Goal: Navigation & Orientation: Find specific page/section

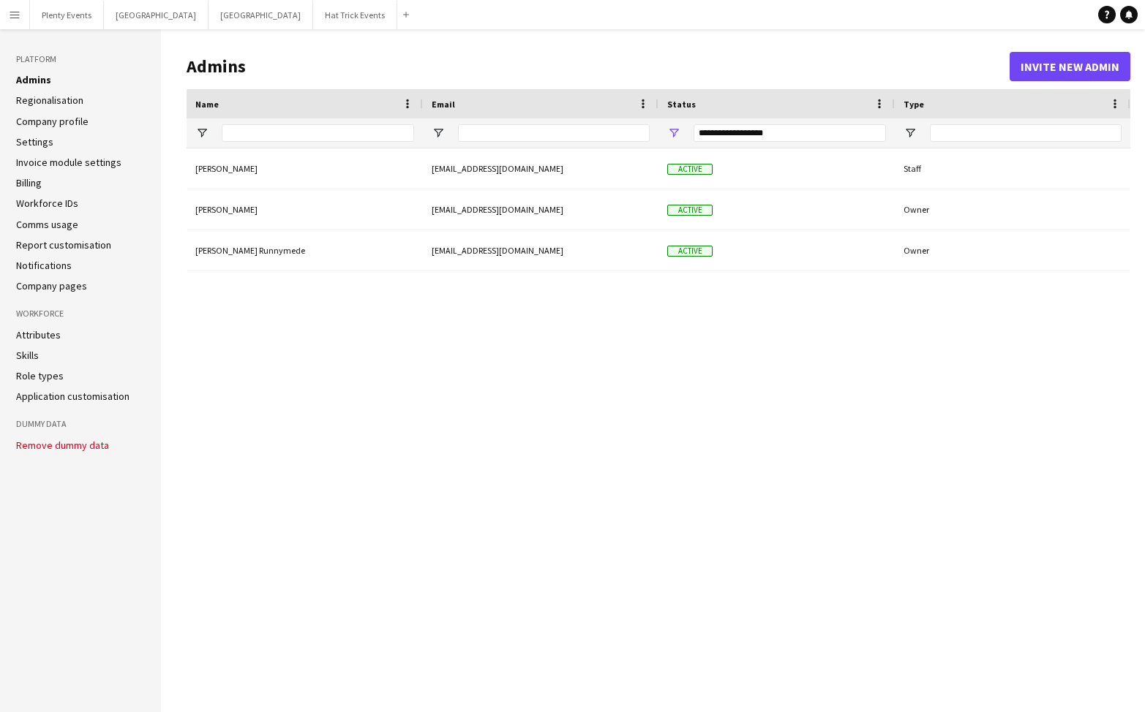
click at [64, 245] on link "Report customisation" at bounding box center [63, 244] width 95 height 13
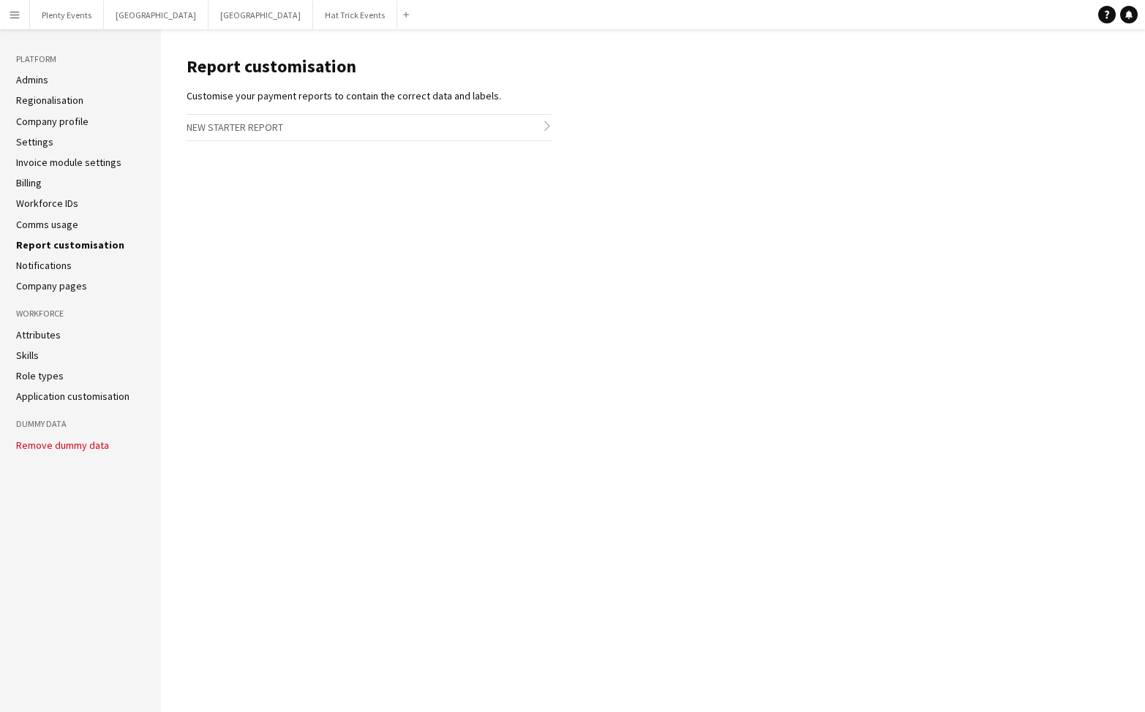
click at [63, 121] on link "Company profile" at bounding box center [52, 121] width 72 height 13
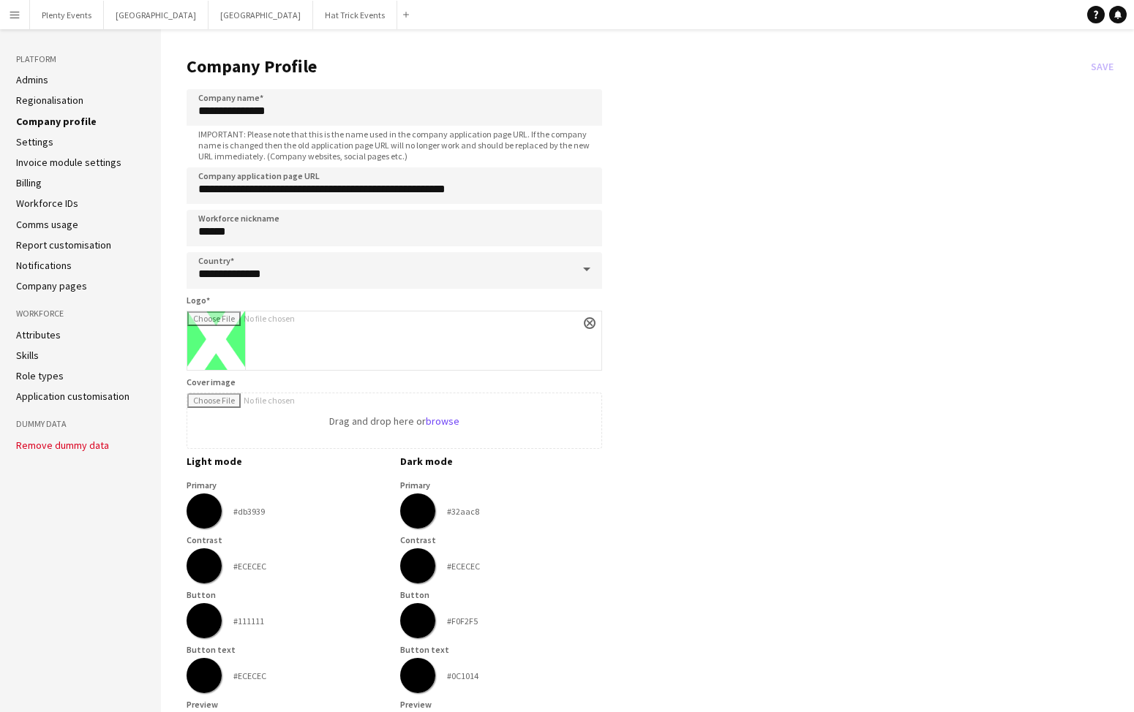
click at [15, 15] on app-icon "Menu" at bounding box center [15, 15] width 12 height 12
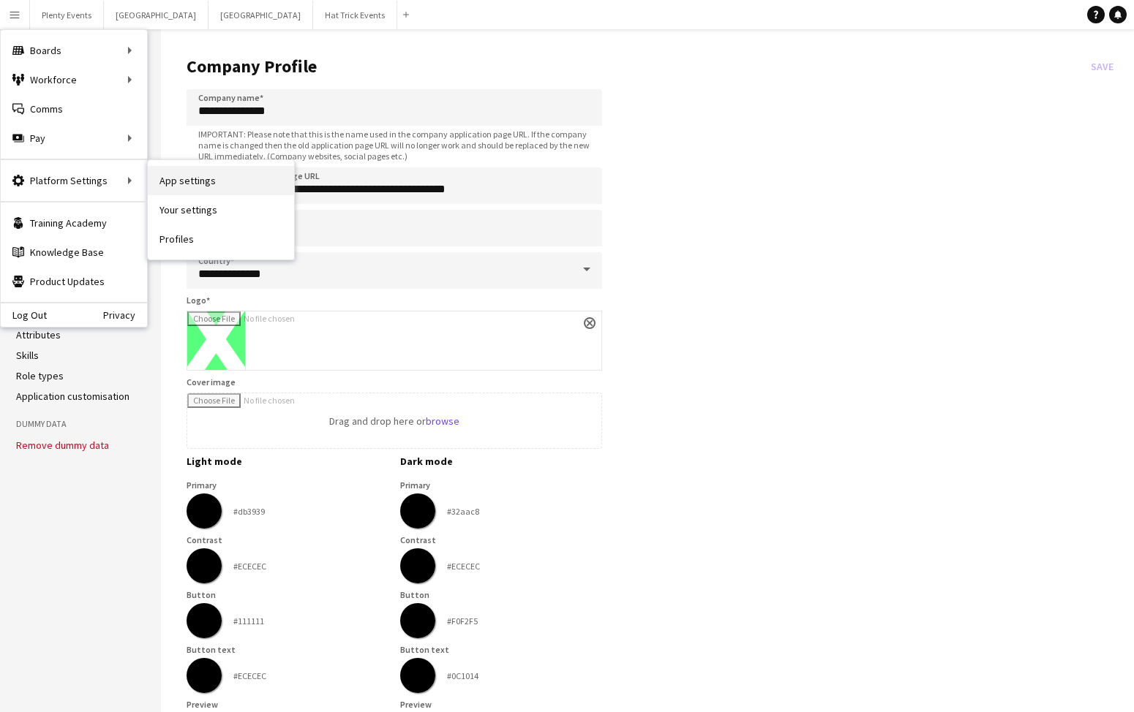
click at [197, 177] on link "App settings" at bounding box center [221, 180] width 146 height 29
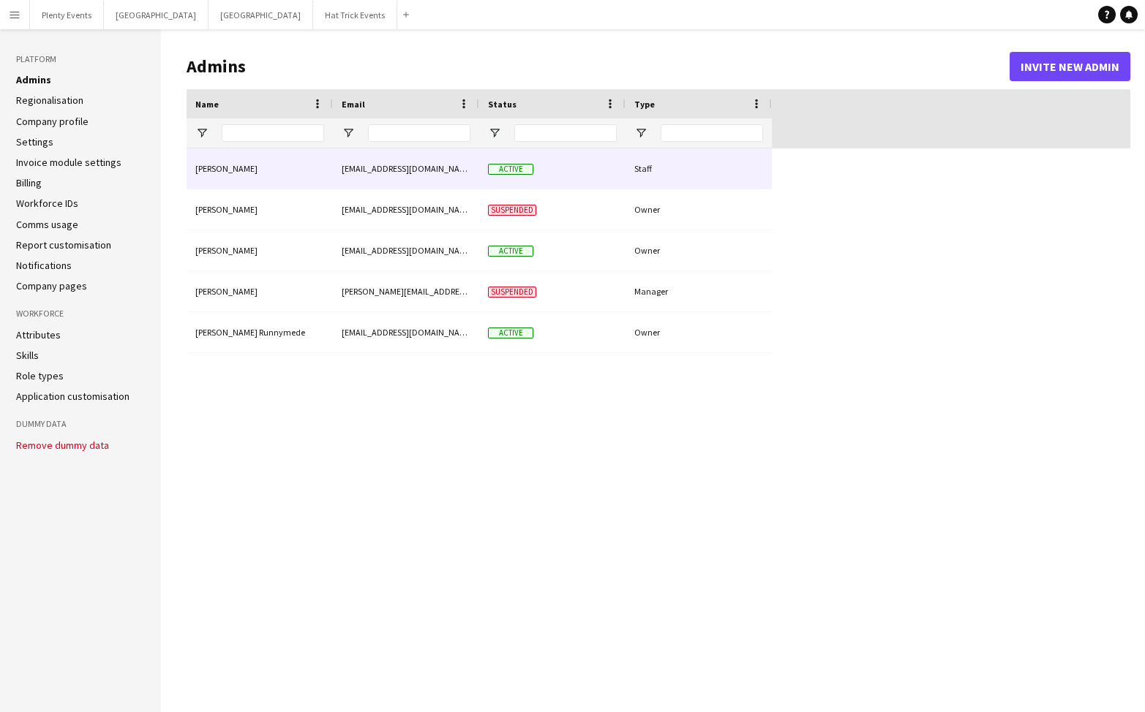
type input "**********"
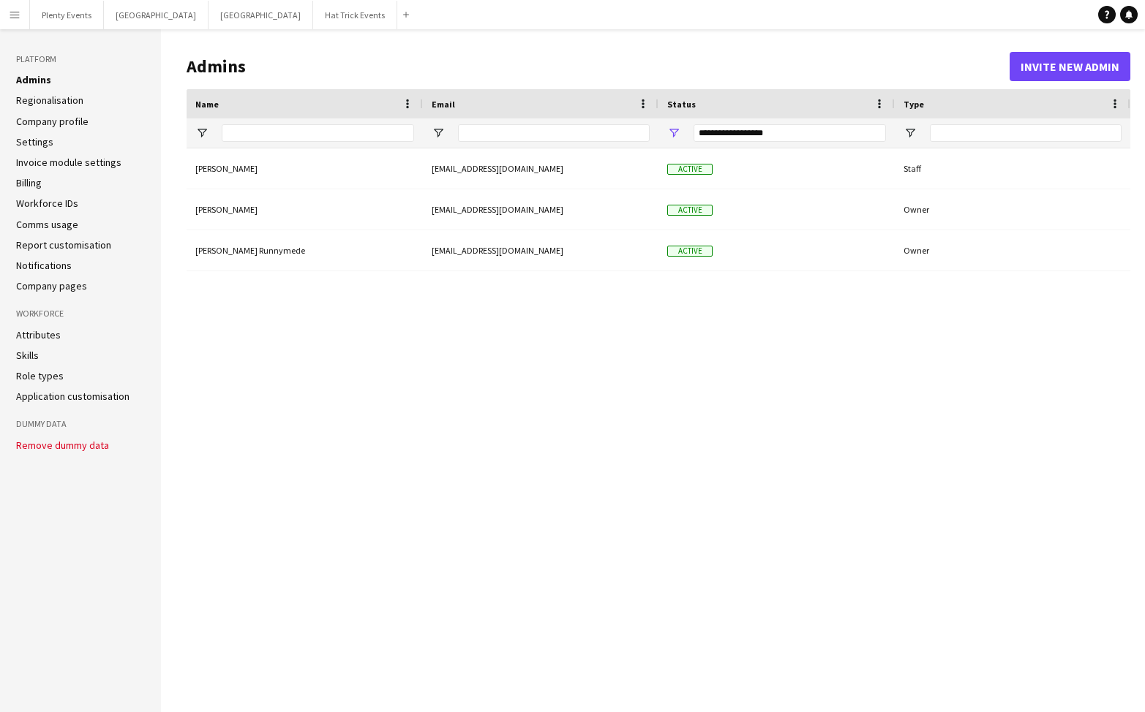
click at [61, 121] on link "Company profile" at bounding box center [52, 121] width 72 height 13
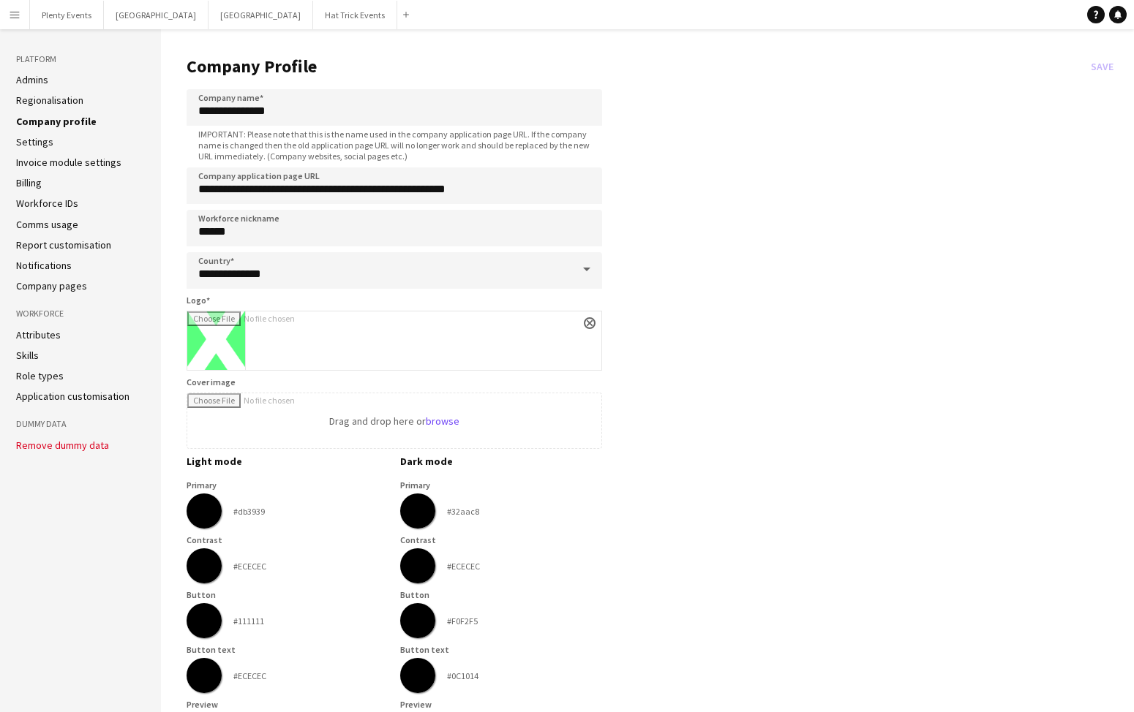
click at [13, 12] on app-icon "Menu" at bounding box center [15, 15] width 12 height 12
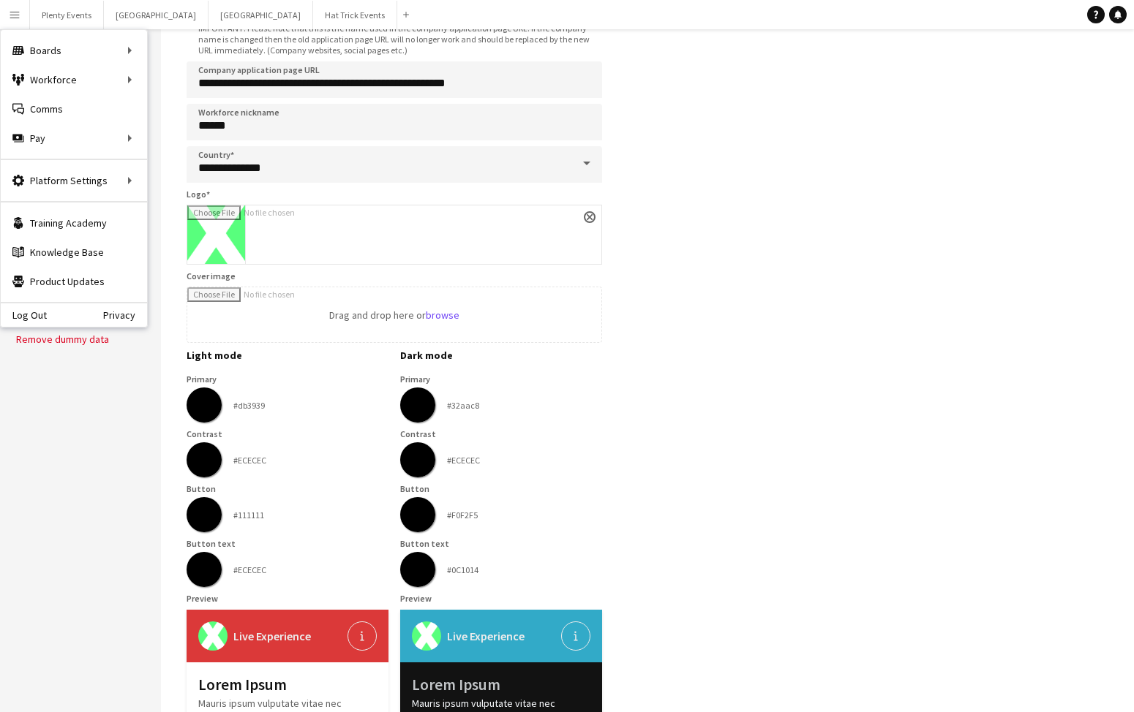
scroll to position [89, 0]
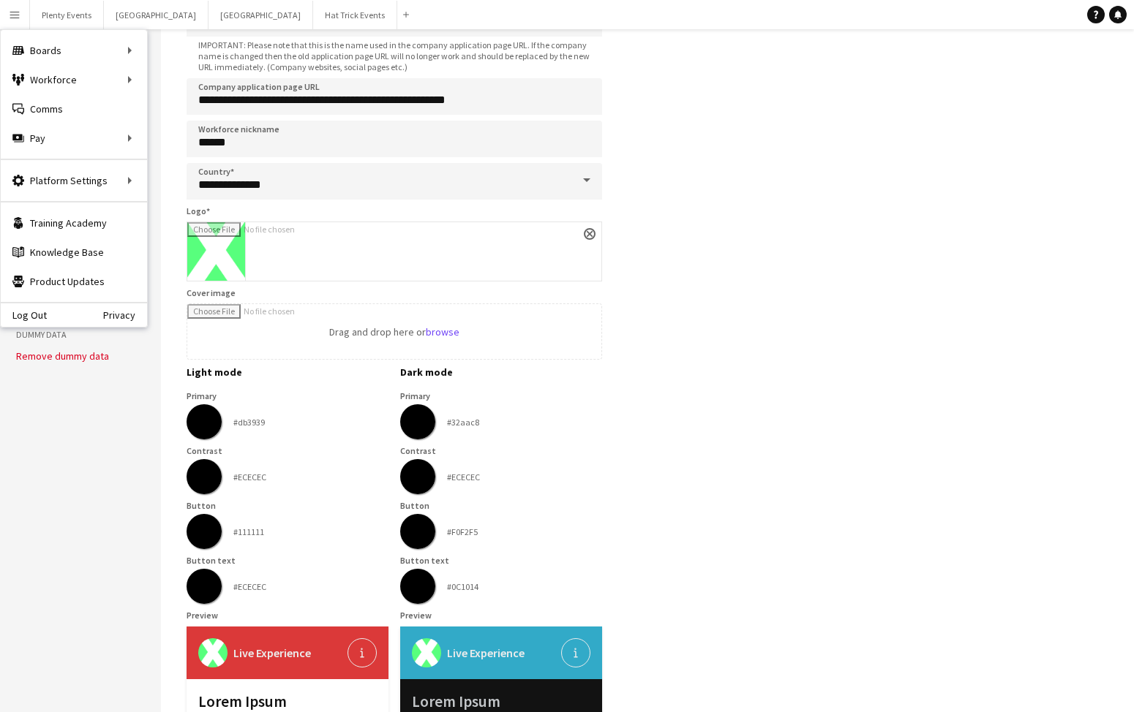
click at [53, 387] on aside "Platform Admins Regionalisation Company profile Settings Invoice module setting…" at bounding box center [80, 514] width 161 height 1149
